Goal: Information Seeking & Learning: Learn about a topic

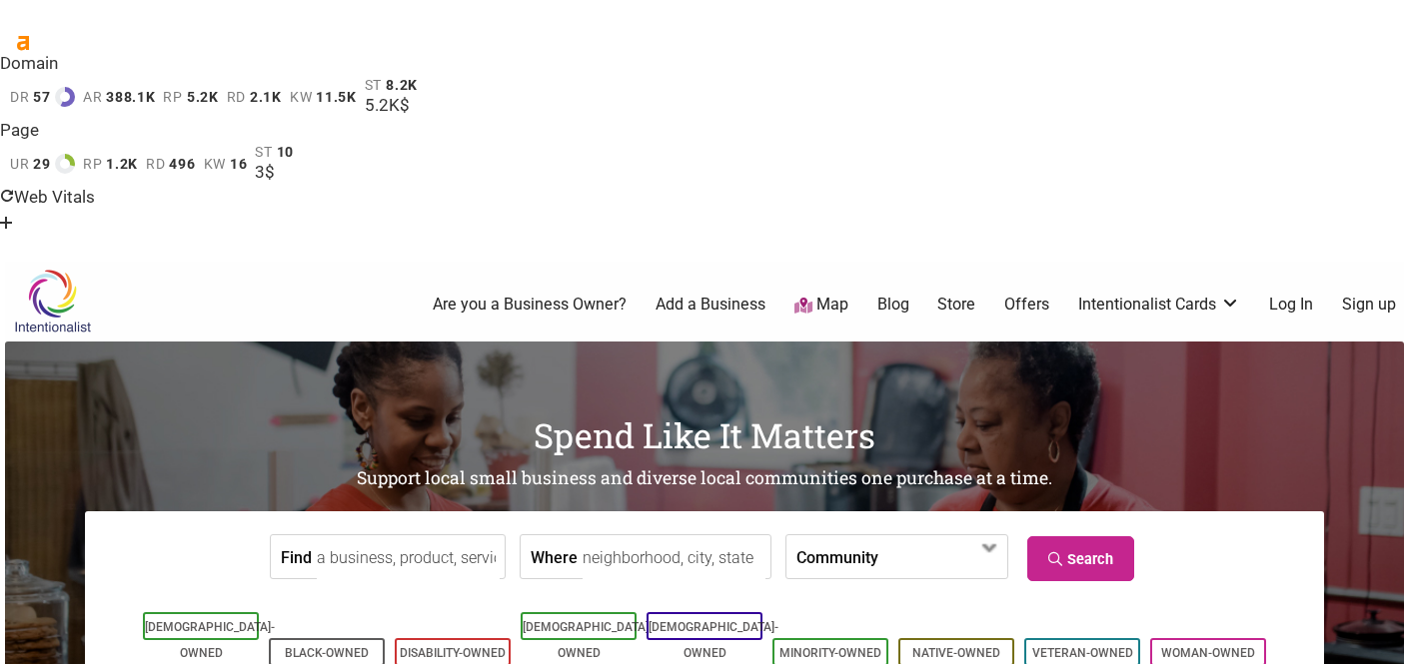
click at [895, 294] on link "Blog" at bounding box center [893, 305] width 32 height 22
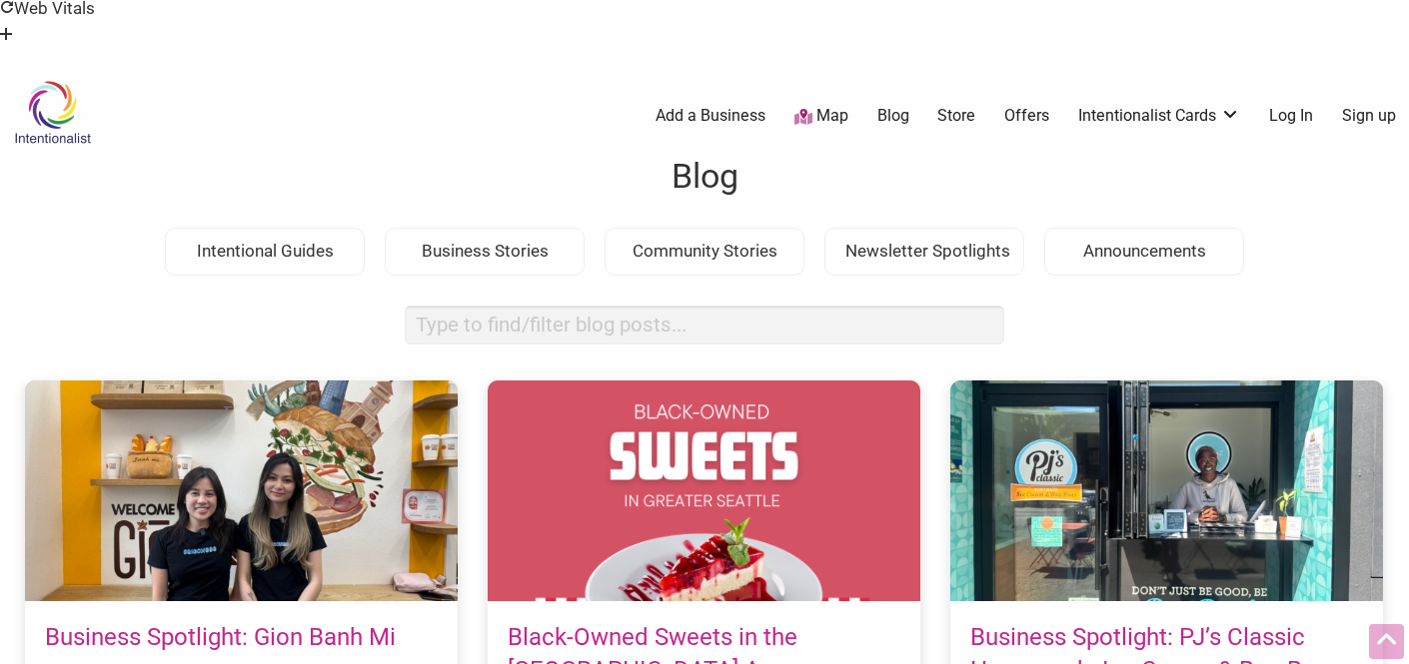
scroll to position [292, 0]
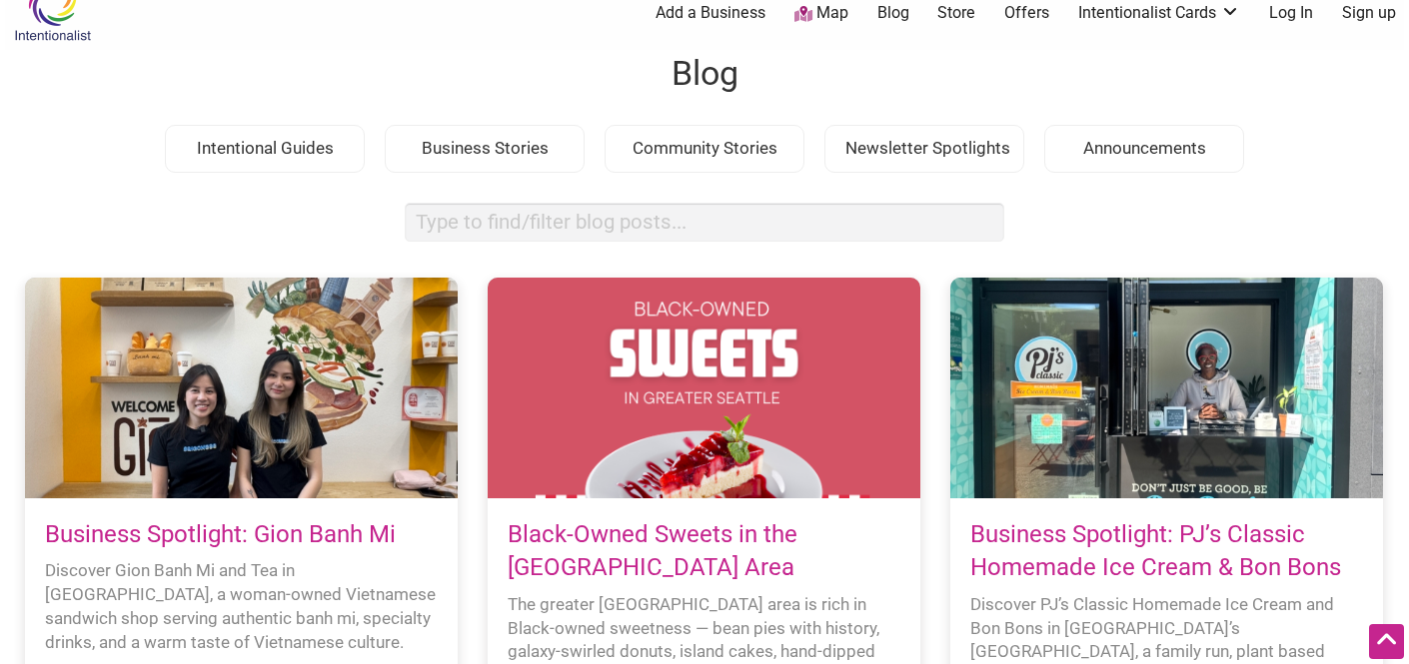
click at [305, 520] on link "Business Spotlight: Gion Banh Mi" at bounding box center [220, 534] width 351 height 28
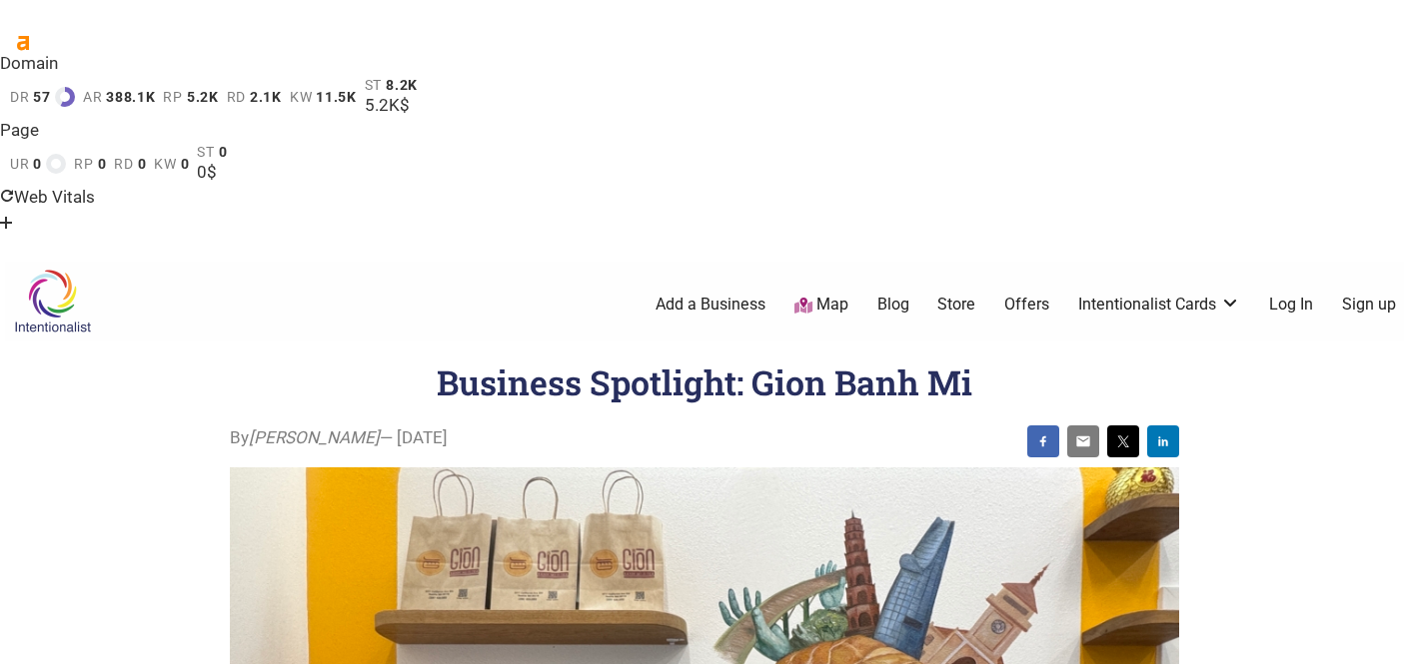
click at [888, 294] on link "Blog" at bounding box center [893, 305] width 32 height 22
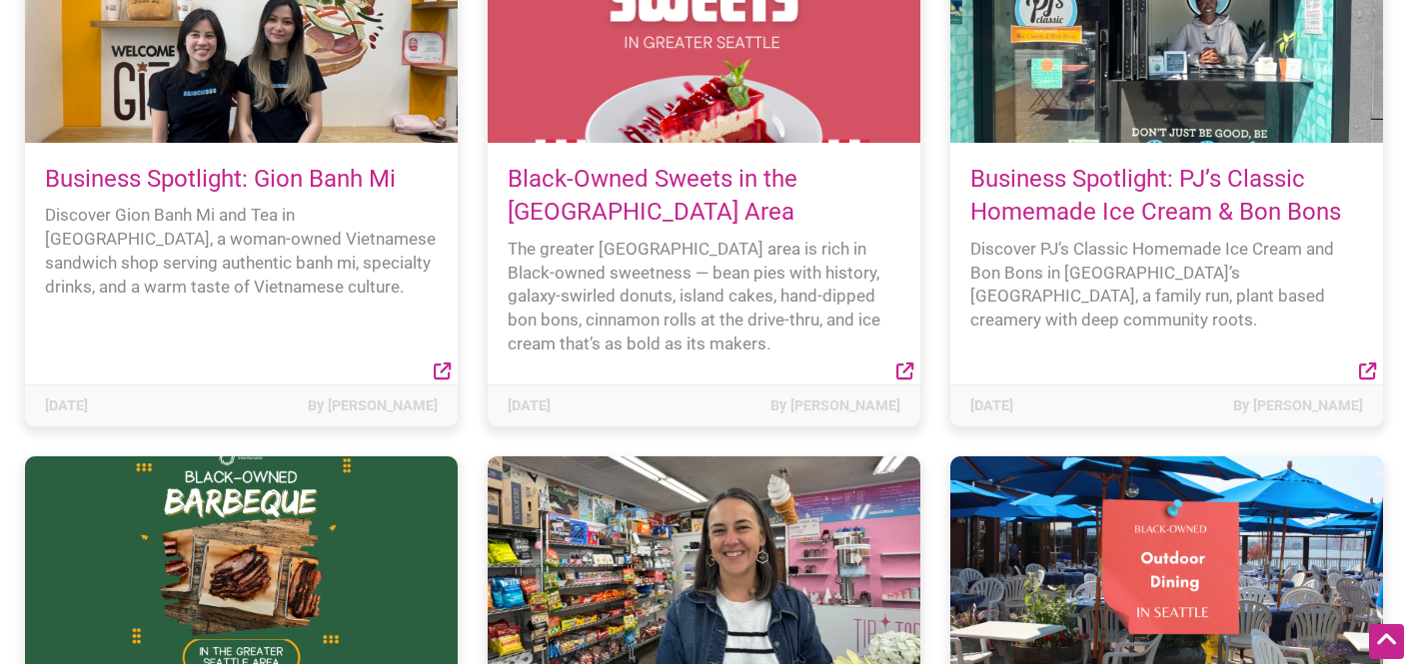
scroll to position [818, 0]
